Goal: Transaction & Acquisition: Purchase product/service

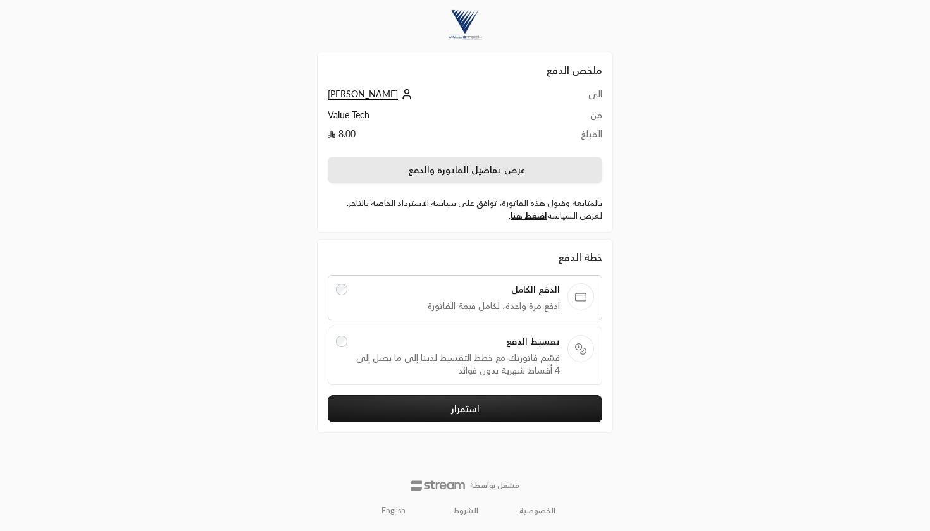
click at [450, 173] on button "عرض تفاصيل الفاتورة والدفع" at bounding box center [465, 170] width 275 height 27
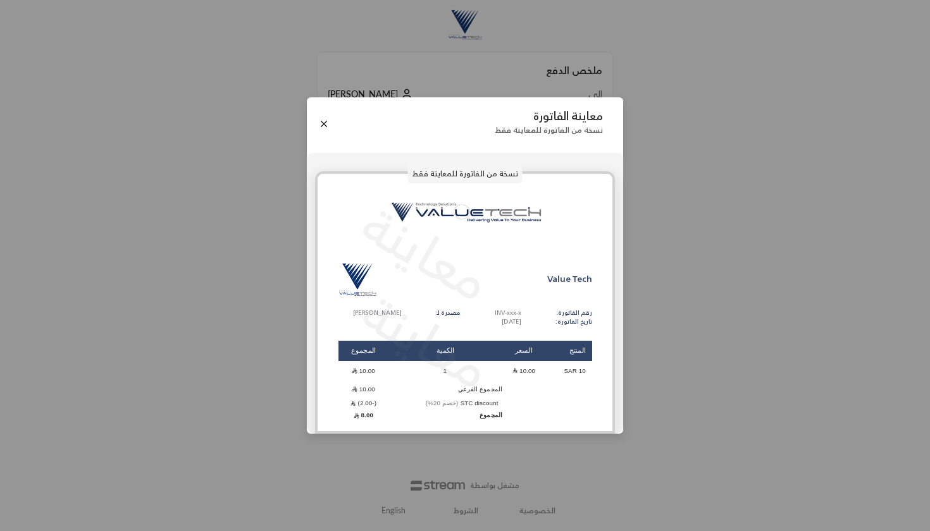
click at [316, 133] on div "معاينة الفاتورة نسخة من الفاتورة للمعاينة فقط" at bounding box center [465, 124] width 316 height 54
click at [326, 120] on button "Close" at bounding box center [324, 124] width 14 height 14
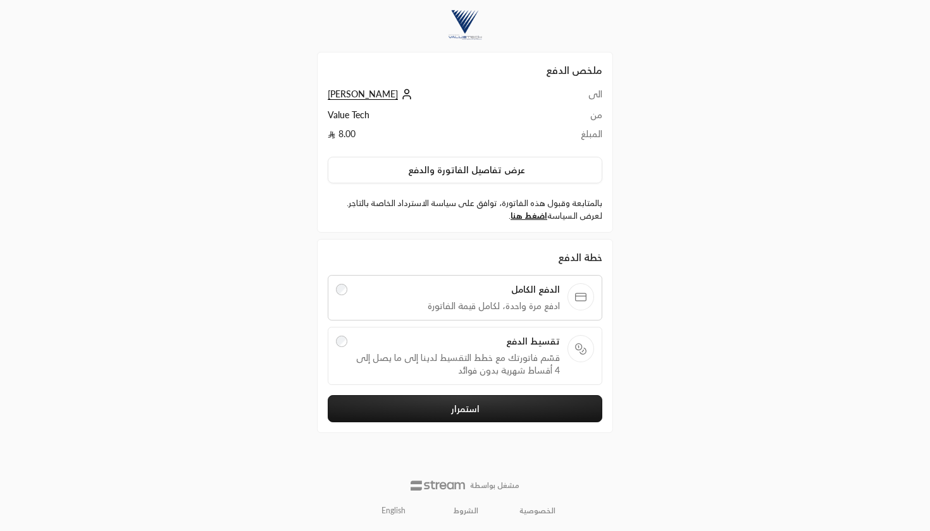
click at [397, 510] on link "English" at bounding box center [393, 511] width 38 height 20
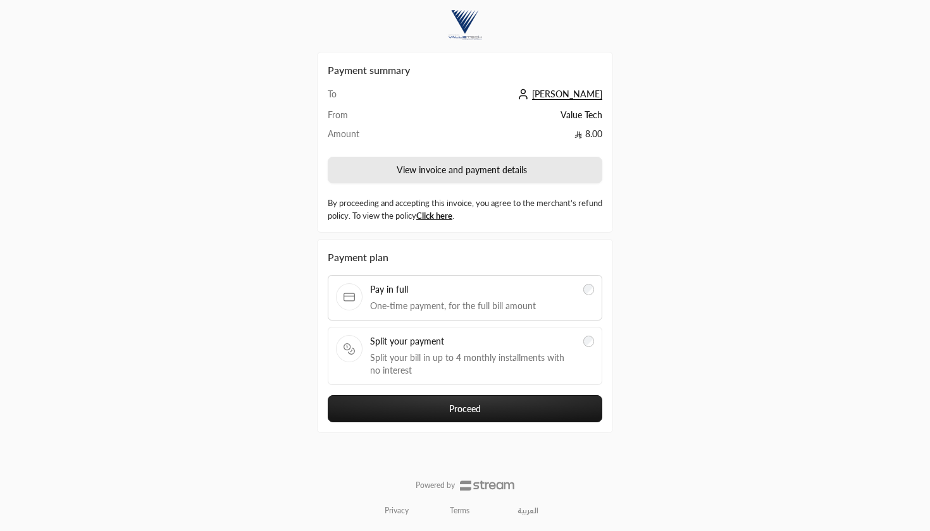
click at [417, 168] on button "View invoice and payment details" at bounding box center [465, 170] width 275 height 27
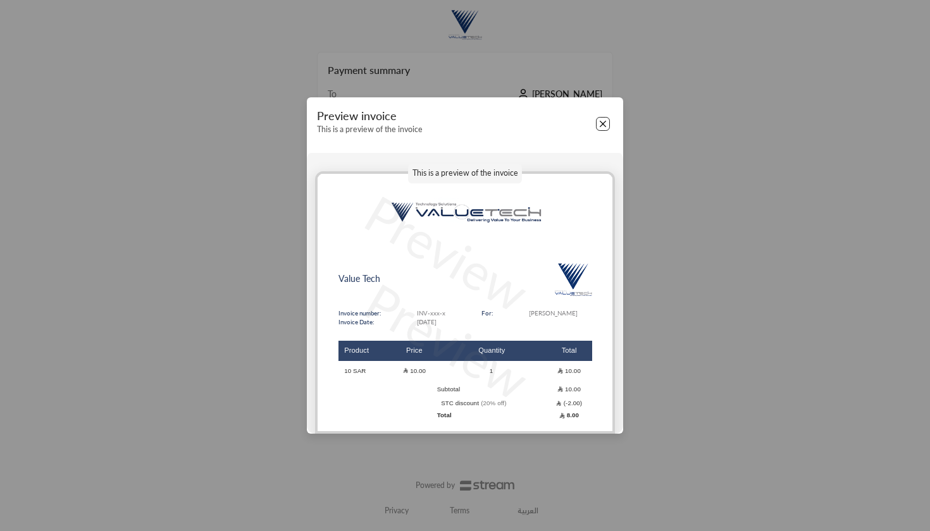
click at [603, 124] on button "Close" at bounding box center [603, 124] width 14 height 14
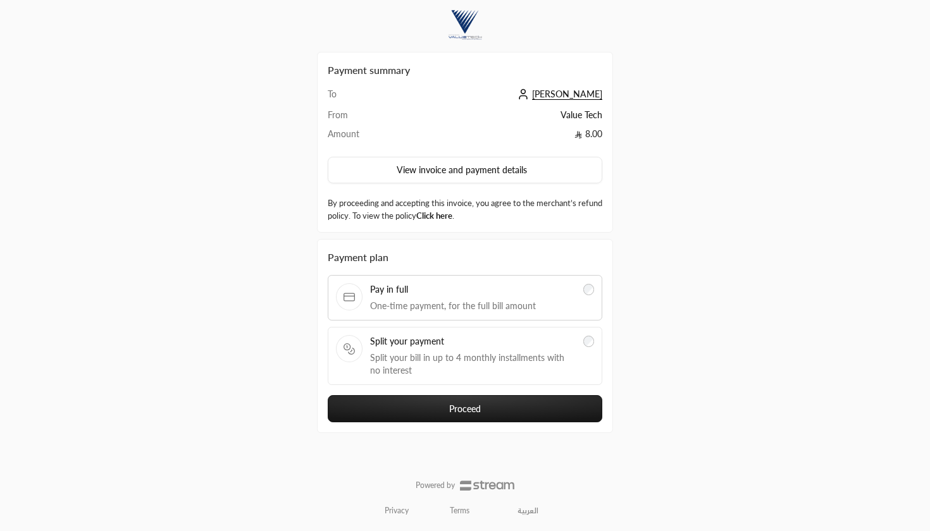
click at [452, 218] on link "Click here" at bounding box center [434, 216] width 36 height 10
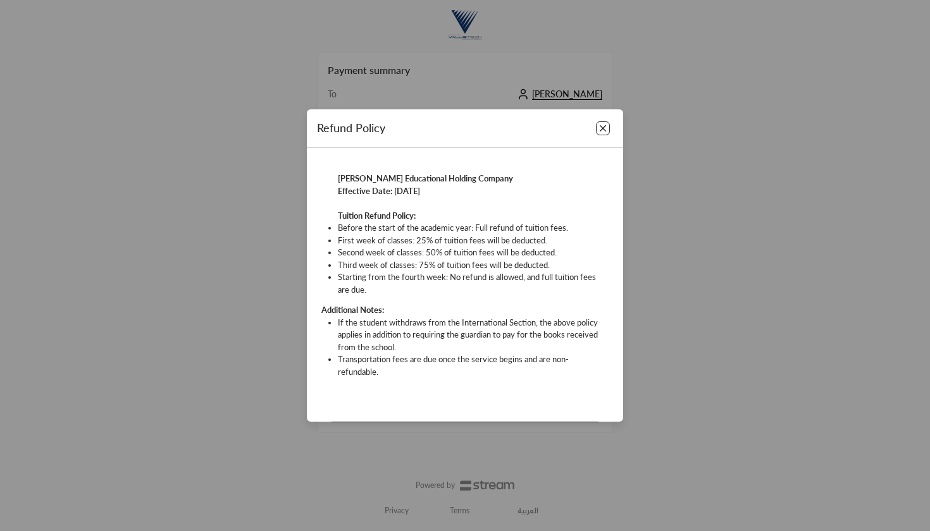
click at [605, 125] on button "Close" at bounding box center [603, 128] width 14 height 14
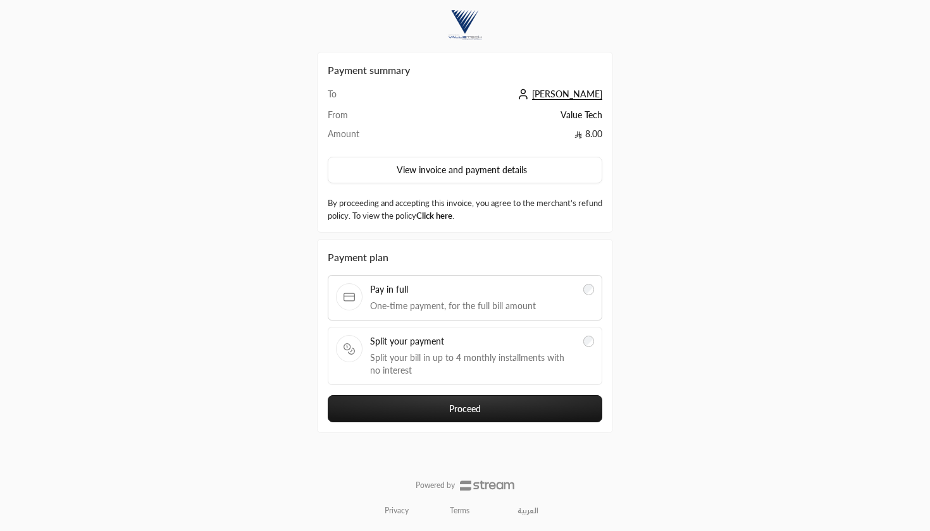
click at [452, 213] on link "Click here" at bounding box center [434, 216] width 36 height 10
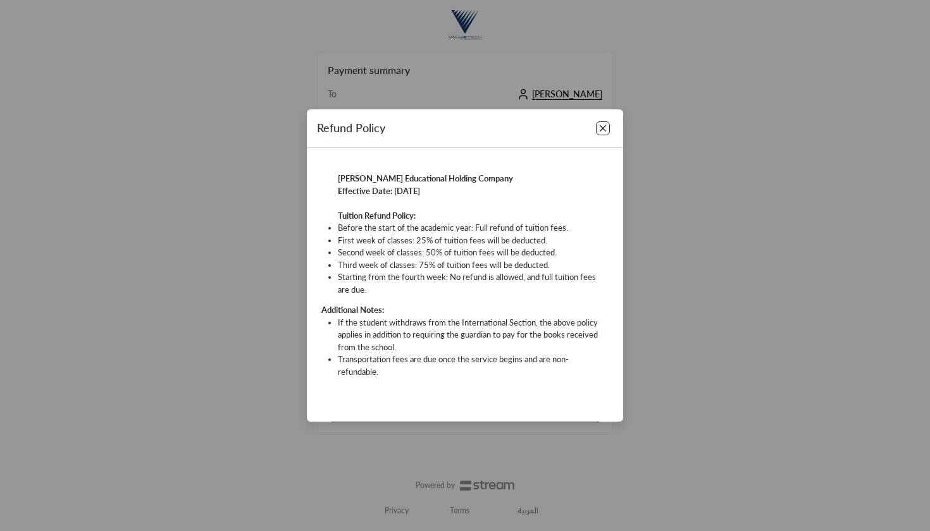
click at [602, 130] on button "Close" at bounding box center [603, 128] width 14 height 14
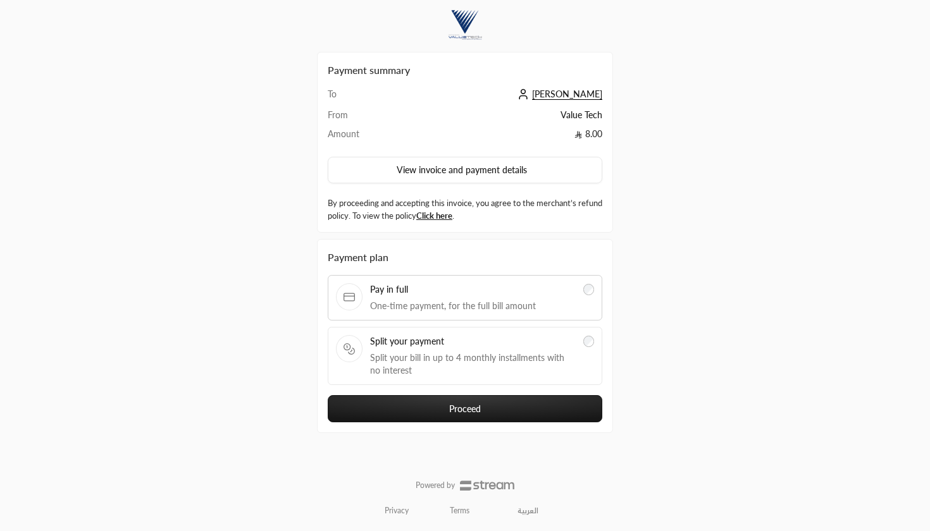
click at [557, 338] on span "Split your payment" at bounding box center [473, 341] width 206 height 13
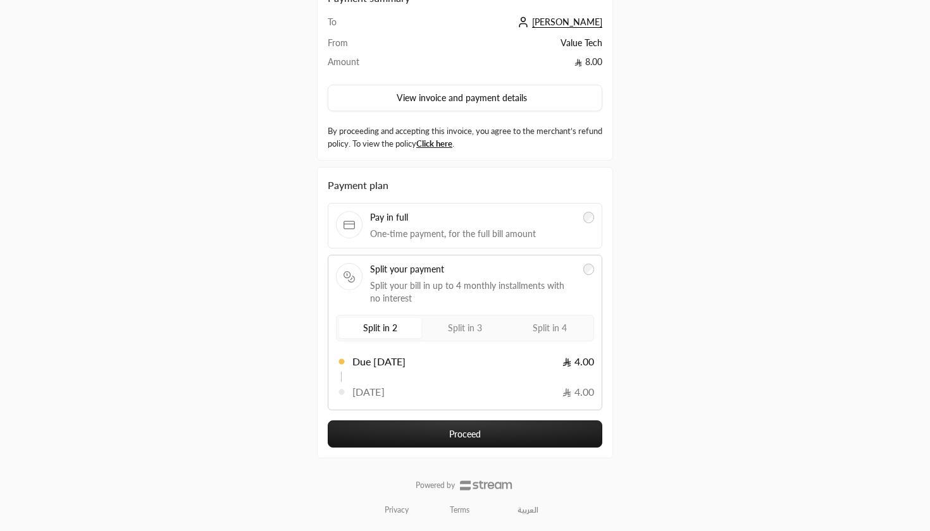
scroll to position [71, 0]
click at [479, 332] on span "Split in 3" at bounding box center [465, 328] width 34 height 11
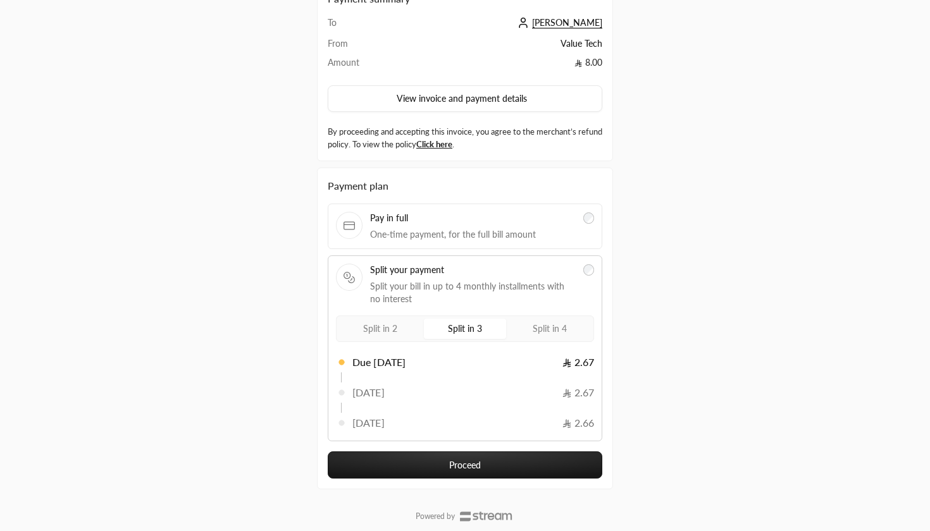
click at [559, 331] on span "Split in 4" at bounding box center [550, 328] width 34 height 11
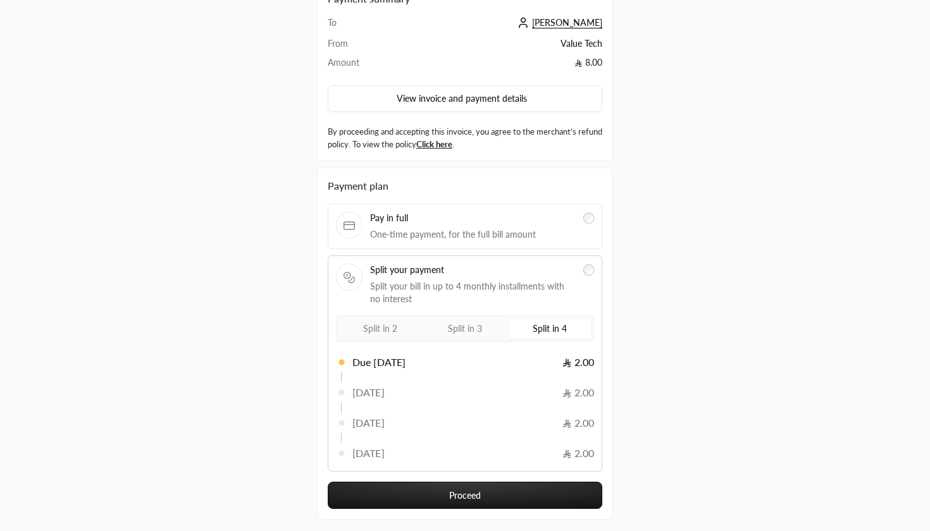
click at [486, 492] on button "Proceed" at bounding box center [465, 495] width 275 height 27
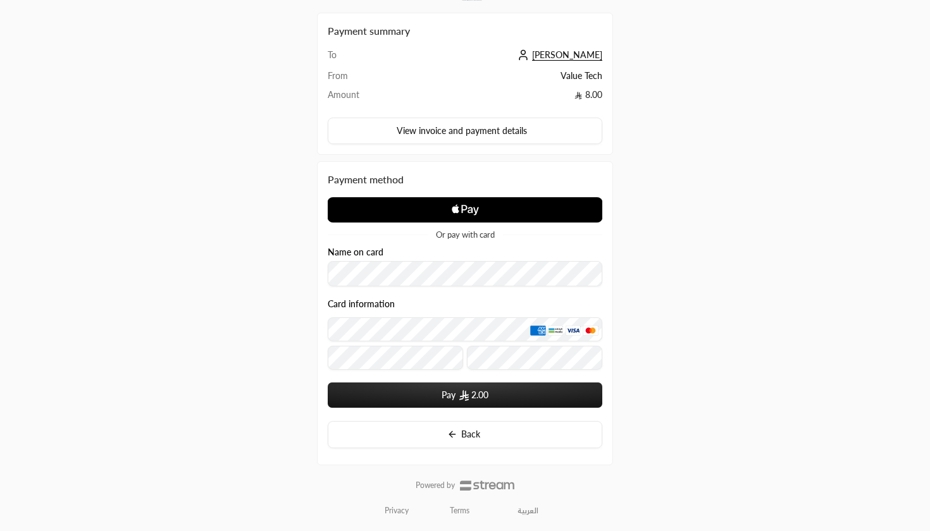
scroll to position [39, 0]
click at [436, 209] on icon "Apple Logo" at bounding box center [465, 210] width 137 height 23
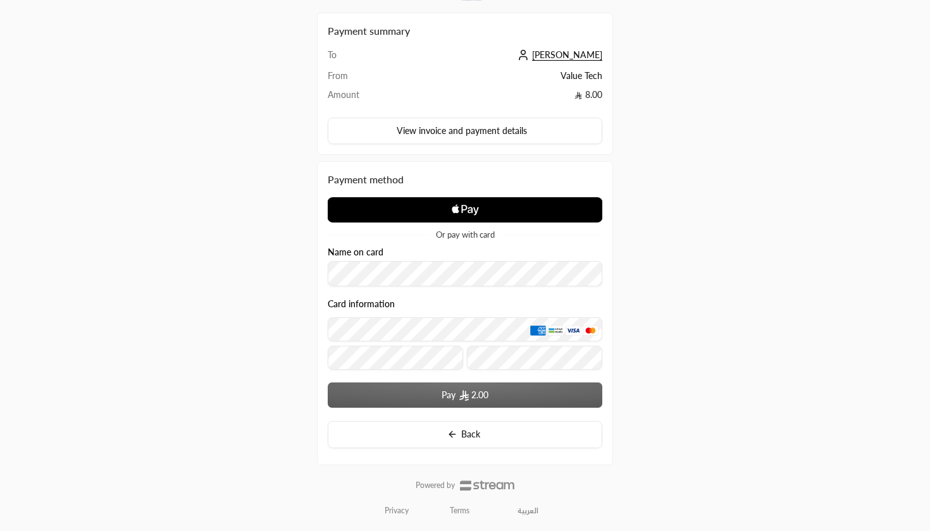
click at [474, 215] on icon "Apple Pay" at bounding box center [476, 211] width 6 height 8
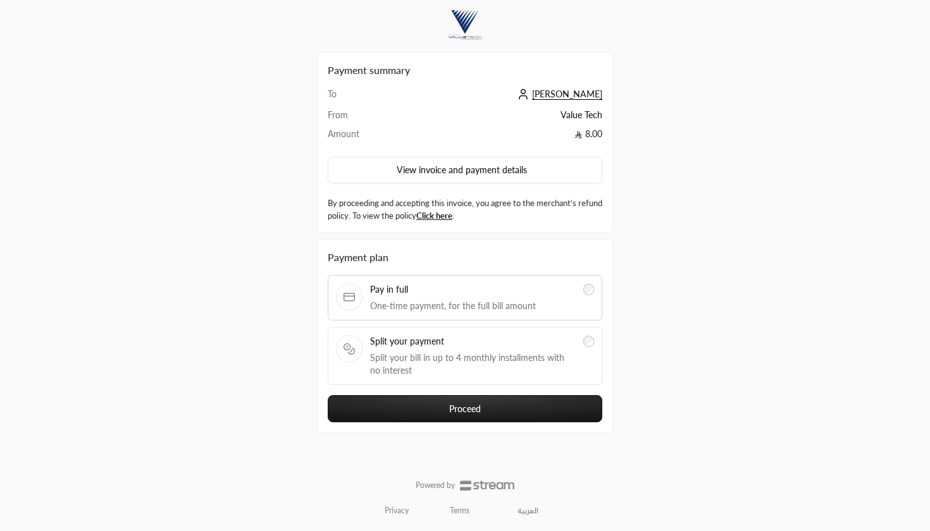
click at [495, 338] on span "Split your payment" at bounding box center [473, 341] width 206 height 13
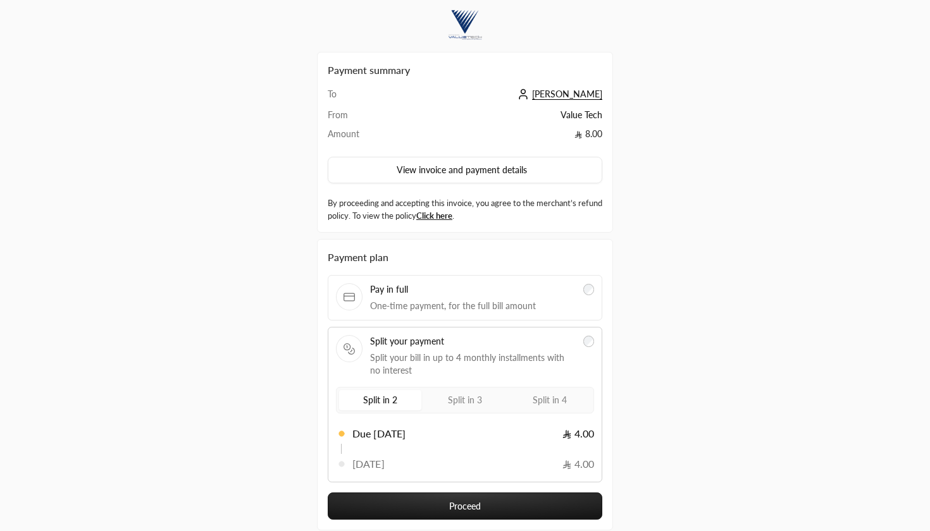
click at [552, 407] on label "Split in 4" at bounding box center [550, 400] width 82 height 20
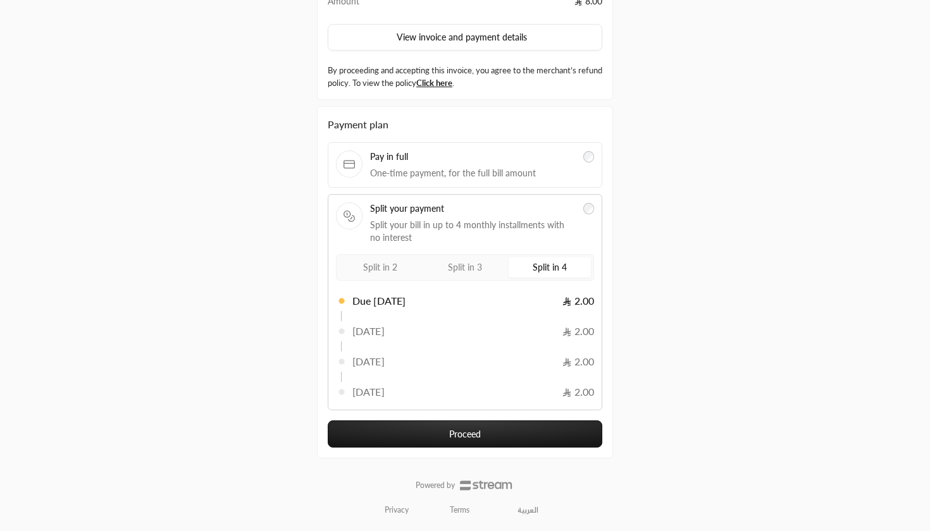
scroll to position [132, 0]
click at [507, 440] on button "Proceed" at bounding box center [465, 434] width 275 height 27
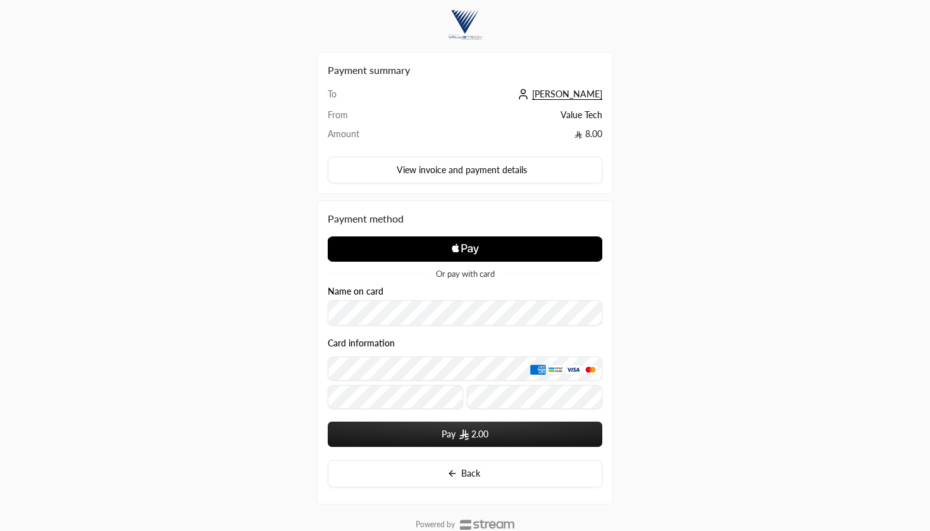
click at [458, 245] on icon "Apple Logo" at bounding box center [465, 249] width 137 height 23
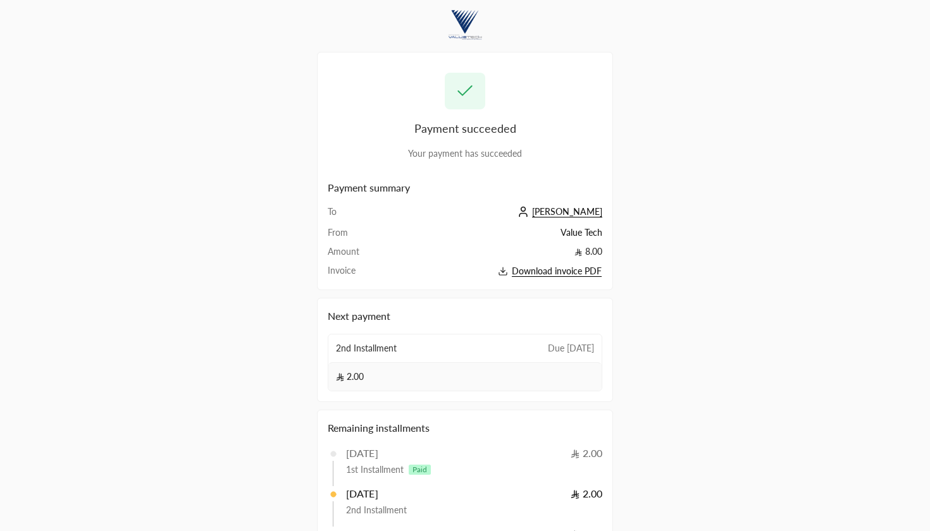
click at [550, 271] on span "Download invoice PDF" at bounding box center [557, 271] width 90 height 11
click at [240, 288] on div "Payment succeeded Your payment has succeeded Payment summary To محمد From Value…" at bounding box center [465, 326] width 465 height 652
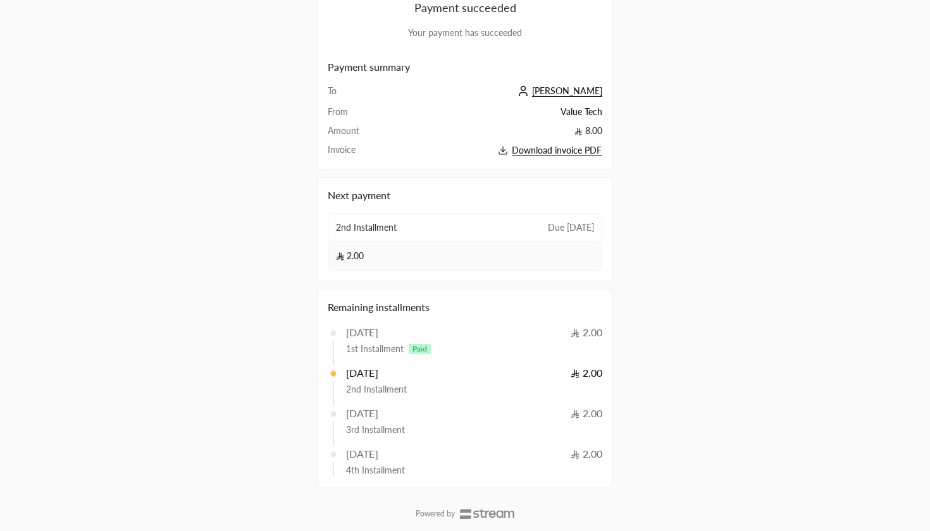
scroll to position [121, 0]
click at [404, 367] on div "1/10/2025 2.00" at bounding box center [474, 373] width 256 height 15
drag, startPoint x: 330, startPoint y: 308, endPoint x: 461, endPoint y: 314, distance: 131.7
click at [461, 314] on div "Remaining installments" at bounding box center [465, 307] width 275 height 15
drag, startPoint x: 337, startPoint y: 332, endPoint x: 412, endPoint y: 333, distance: 74.6
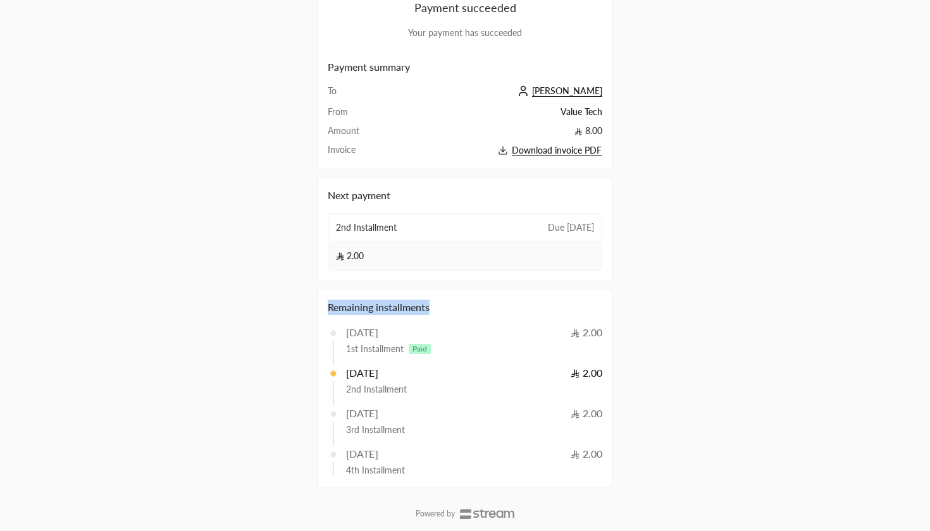
click at [412, 333] on span "2/09/2025 2.00" at bounding box center [465, 332] width 275 height 15
drag, startPoint x: 428, startPoint y: 342, endPoint x: 401, endPoint y: 340, distance: 26.6
click at [402, 341] on div "1st Installment Paid" at bounding box center [467, 347] width 269 height 15
drag, startPoint x: 420, startPoint y: 381, endPoint x: 331, endPoint y: 384, distance: 89.2
click at [331, 384] on div "1/10/2025 2.00 2nd Installment" at bounding box center [465, 381] width 275 height 30
